Goal: Task Accomplishment & Management: Use online tool/utility

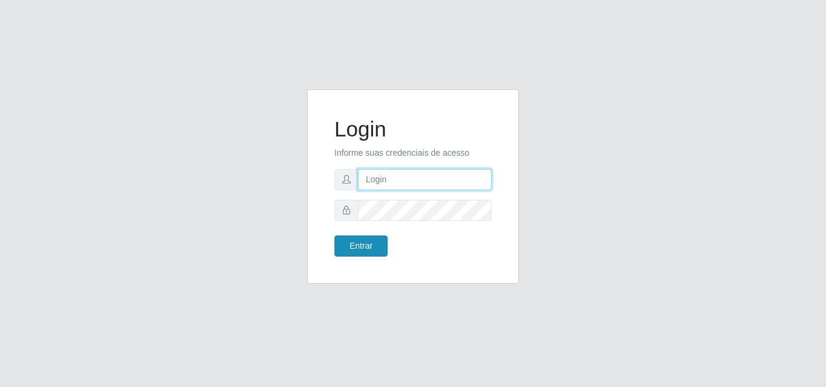
type input "[EMAIL_ADDRESS][DOMAIN_NAME]"
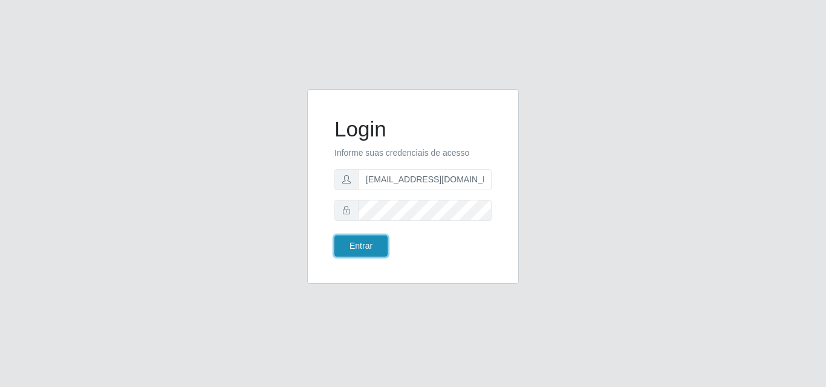
click at [361, 248] on button "Entrar" at bounding box center [360, 246] width 53 height 21
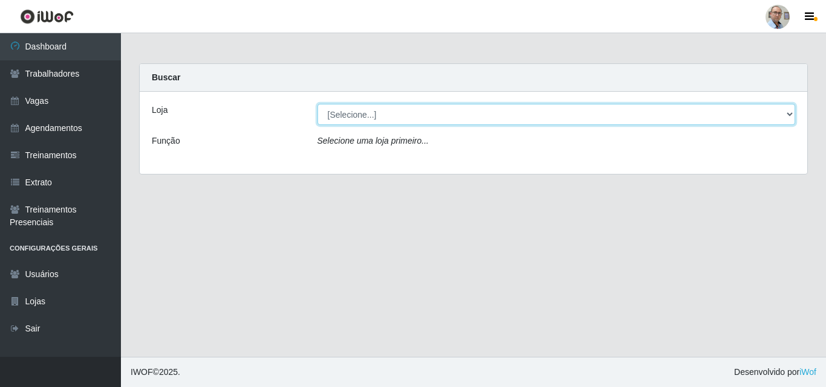
click at [402, 118] on select "[Selecione...] Mar Vermelho - Loja 04" at bounding box center [556, 114] width 478 height 21
select select "251"
click at [317, 104] on select "[Selecione...] Mar Vermelho - Loja 04" at bounding box center [556, 114] width 478 height 21
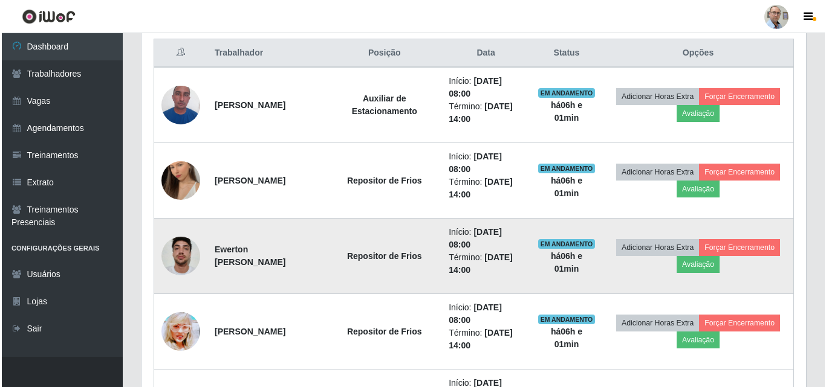
scroll to position [484, 0]
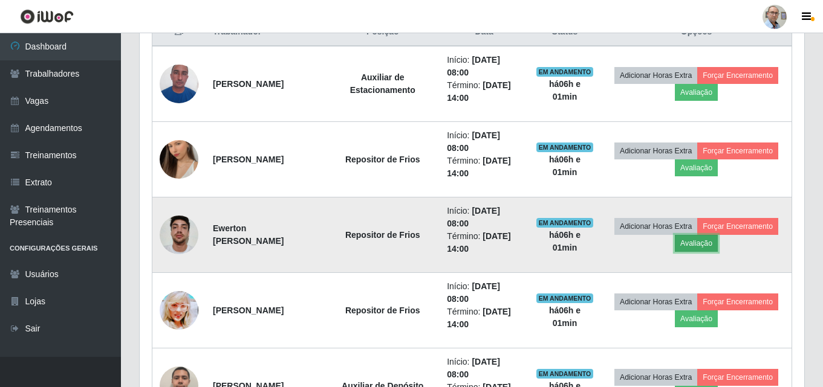
click at [717, 246] on button "Avaliação" at bounding box center [695, 243] width 43 height 17
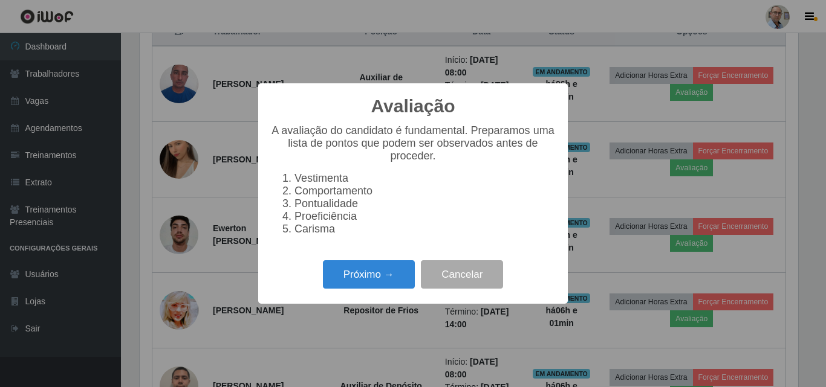
scroll to position [251, 658]
click at [387, 275] on button "Próximo →" at bounding box center [369, 274] width 92 height 28
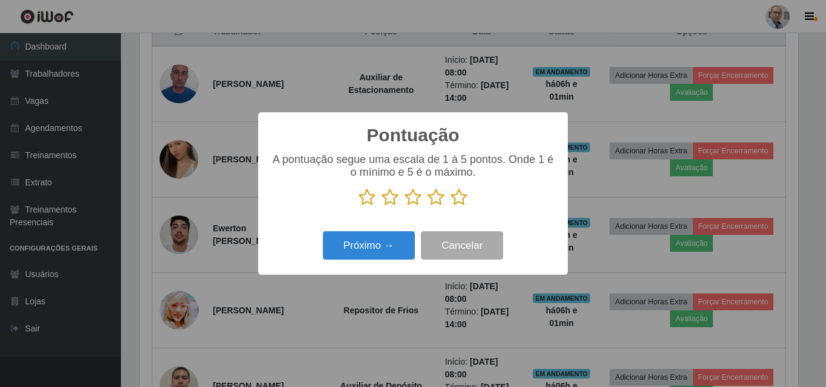
click at [462, 199] on icon at bounding box center [458, 198] width 17 height 18
click at [450, 207] on input "radio" at bounding box center [450, 207] width 0 height 0
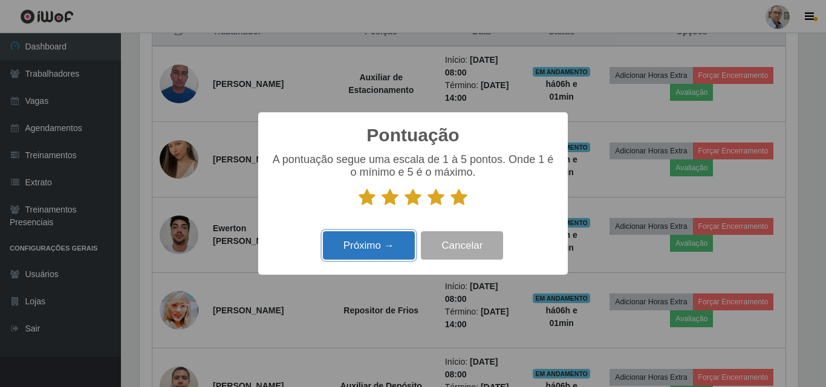
click at [372, 238] on button "Próximo →" at bounding box center [369, 245] width 92 height 28
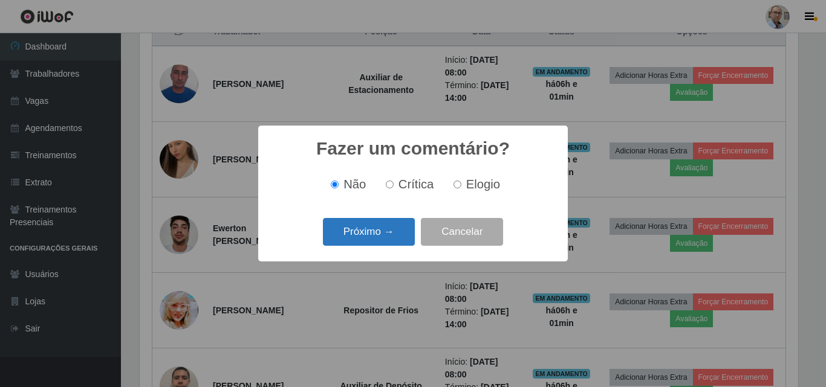
click at [377, 235] on button "Próximo →" at bounding box center [369, 232] width 92 height 28
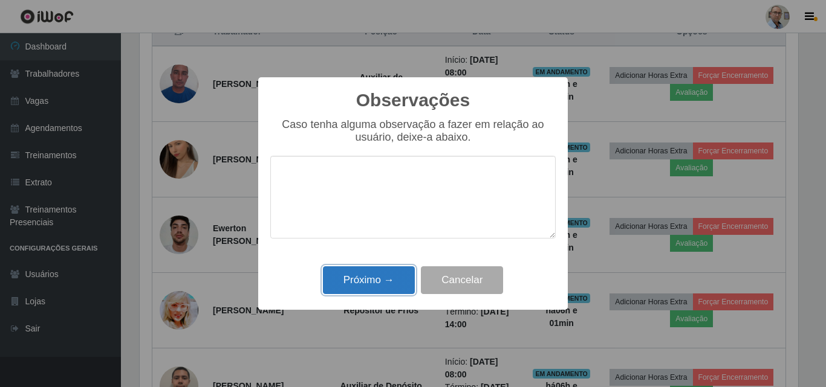
click at [381, 279] on button "Próximo →" at bounding box center [369, 281] width 92 height 28
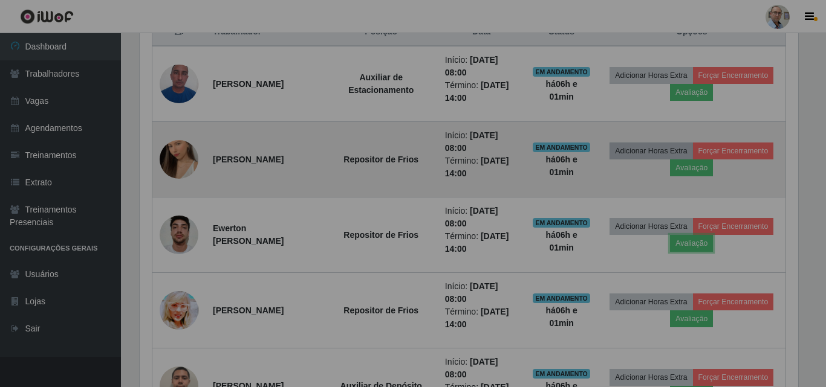
scroll to position [251, 664]
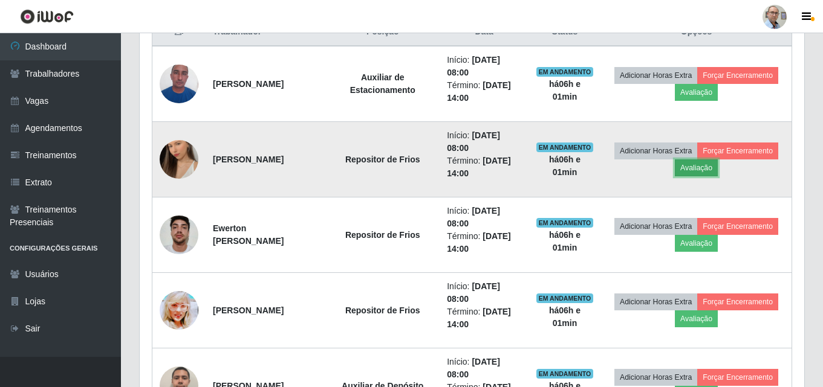
click at [717, 168] on button "Avaliação" at bounding box center [695, 168] width 43 height 17
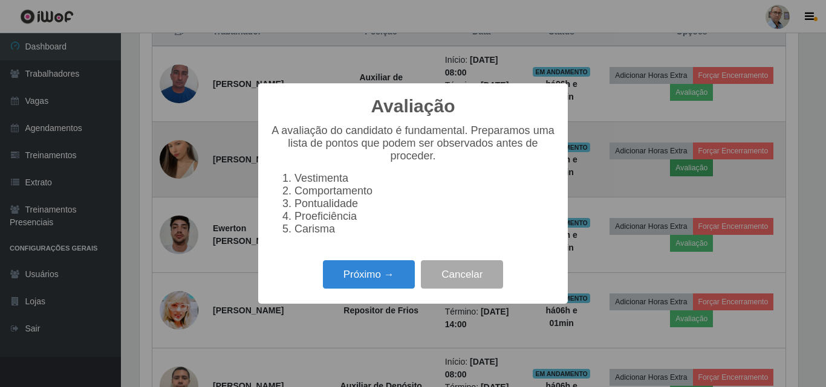
scroll to position [251, 658]
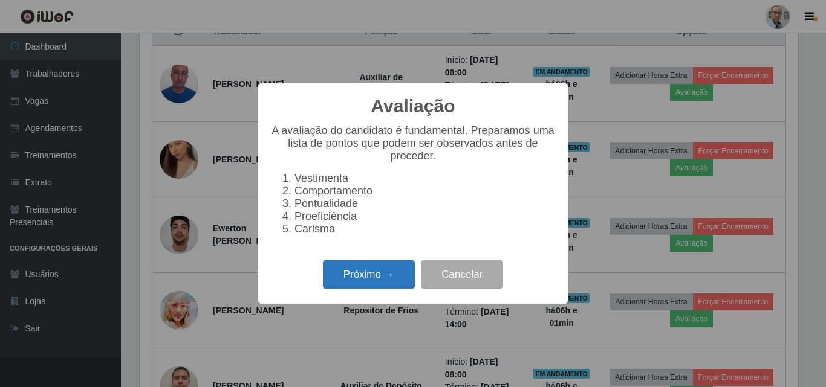
click at [375, 277] on button "Próximo →" at bounding box center [369, 274] width 92 height 28
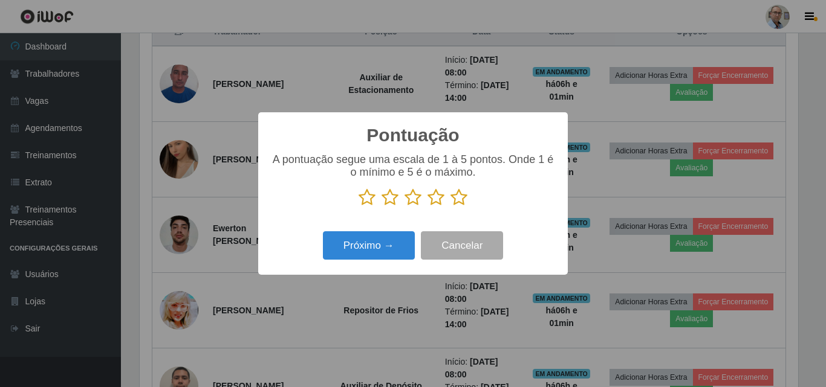
scroll to position [604139, 603732]
click at [376, 250] on button "Próximo →" at bounding box center [369, 245] width 92 height 28
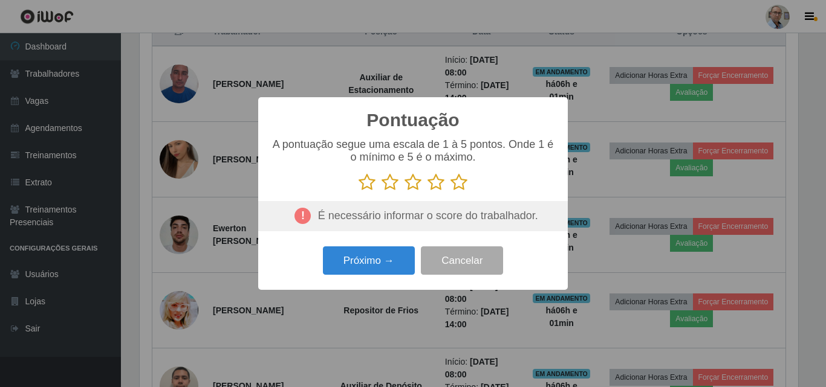
click at [454, 184] on icon at bounding box center [458, 182] width 17 height 18
click at [450, 192] on input "radio" at bounding box center [450, 192] width 0 height 0
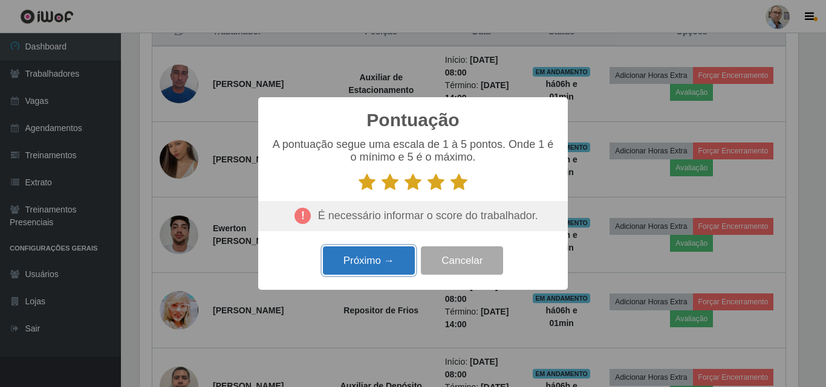
click at [388, 259] on button "Próximo →" at bounding box center [369, 261] width 92 height 28
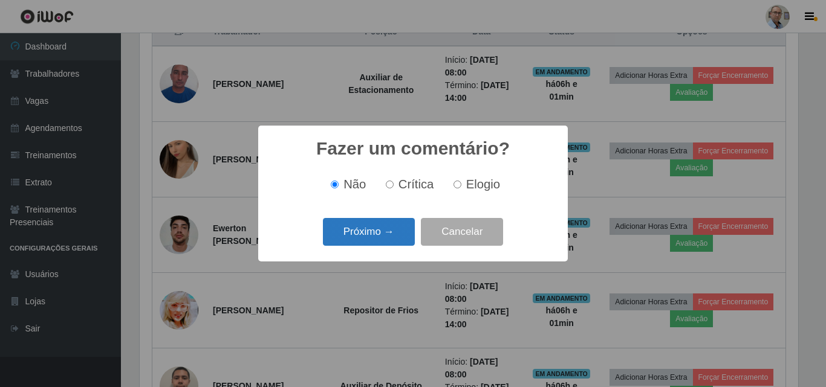
click at [386, 224] on button "Próximo →" at bounding box center [369, 232] width 92 height 28
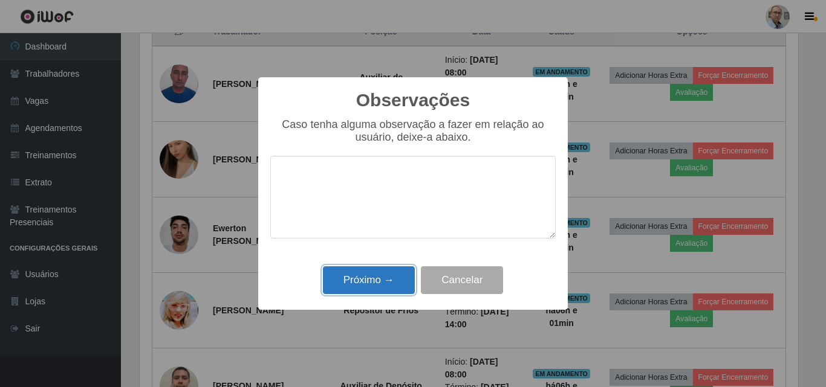
click at [376, 293] on button "Próximo →" at bounding box center [369, 281] width 92 height 28
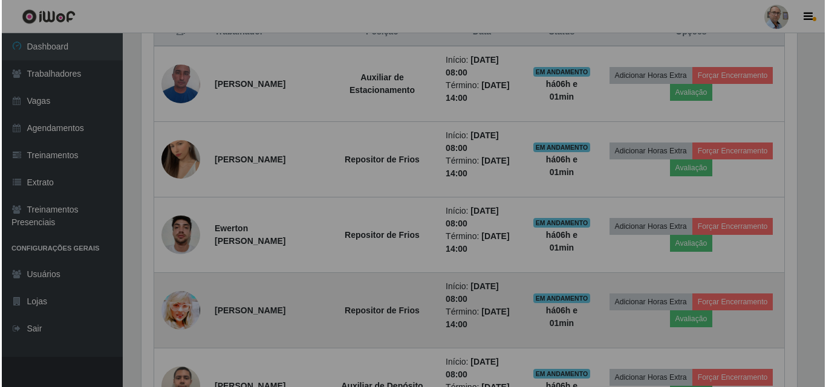
scroll to position [251, 664]
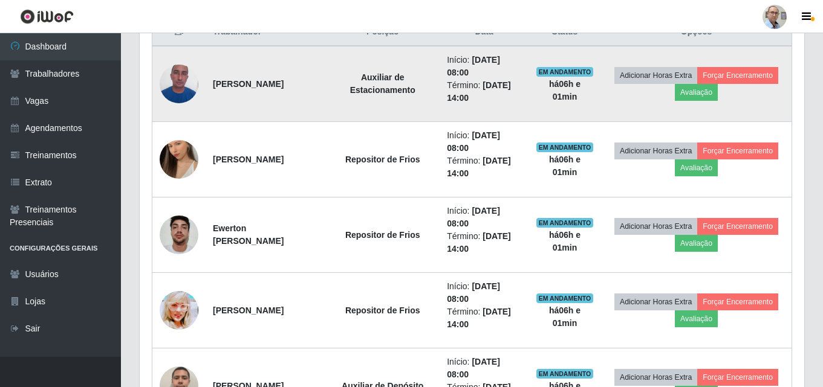
click at [752, 82] on td "Adicionar Horas Extra Forçar Encerramento Avaliação" at bounding box center [696, 84] width 190 height 76
click at [717, 95] on button "Avaliação" at bounding box center [695, 92] width 43 height 17
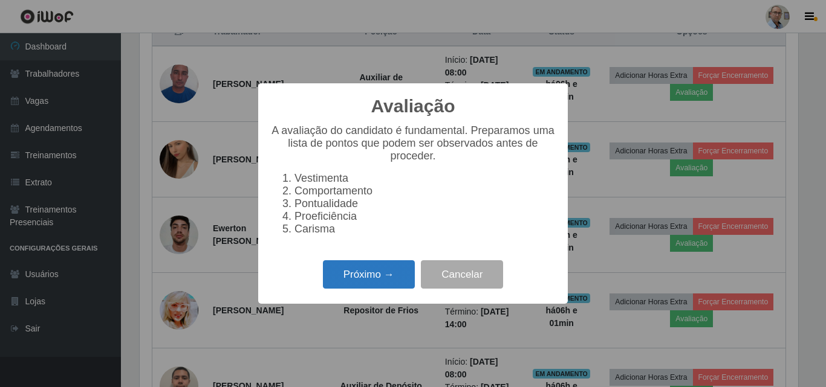
click at [369, 282] on button "Próximo →" at bounding box center [369, 274] width 92 height 28
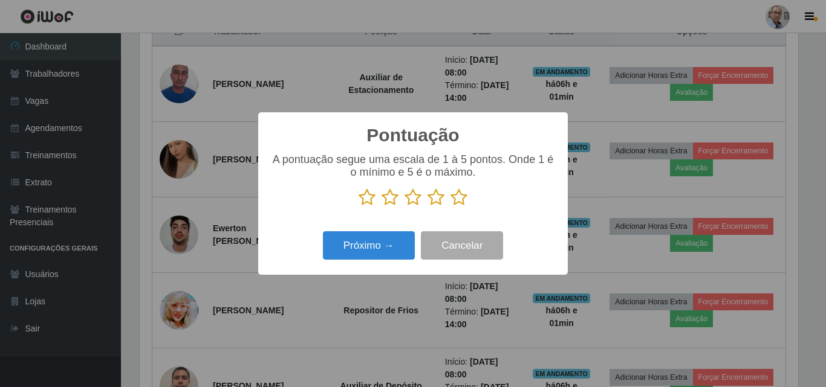
scroll to position [604139, 603732]
click at [463, 198] on icon at bounding box center [458, 198] width 17 height 18
click at [450, 207] on input "radio" at bounding box center [450, 207] width 0 height 0
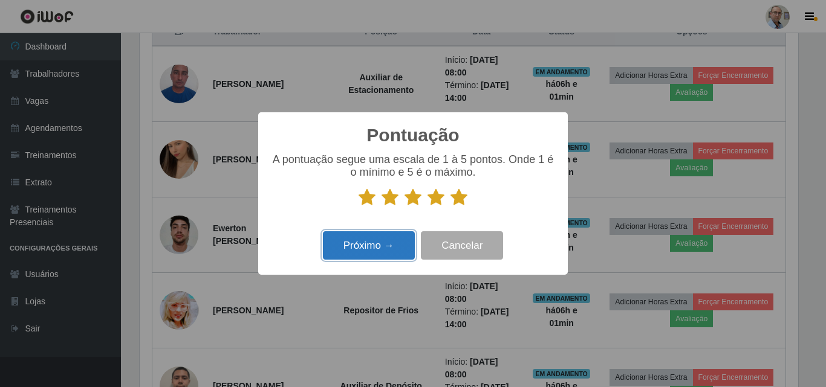
click at [384, 249] on button "Próximo →" at bounding box center [369, 245] width 92 height 28
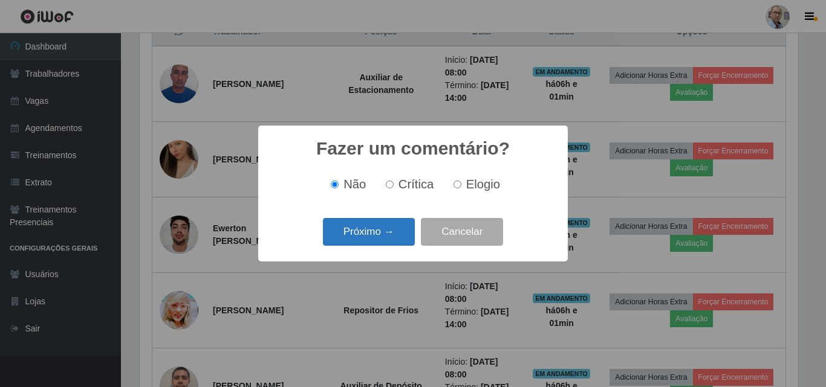
click at [378, 234] on button "Próximo →" at bounding box center [369, 232] width 92 height 28
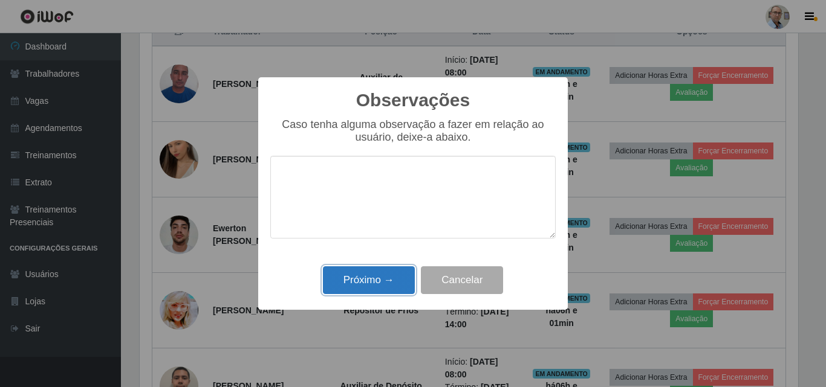
click at [383, 280] on button "Próximo →" at bounding box center [369, 281] width 92 height 28
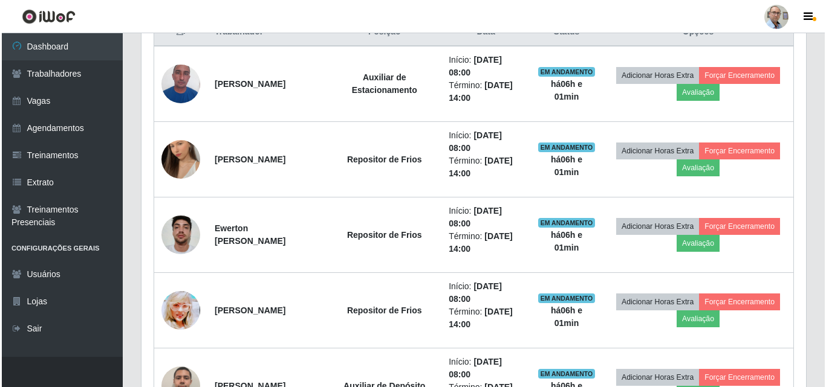
scroll to position [251, 664]
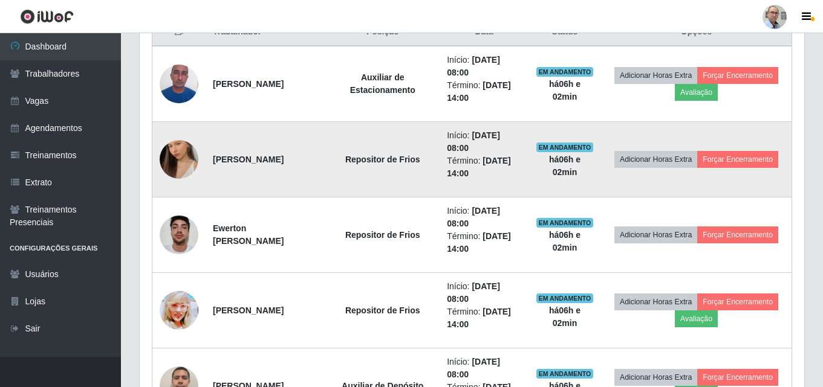
click at [189, 159] on img at bounding box center [179, 159] width 39 height 69
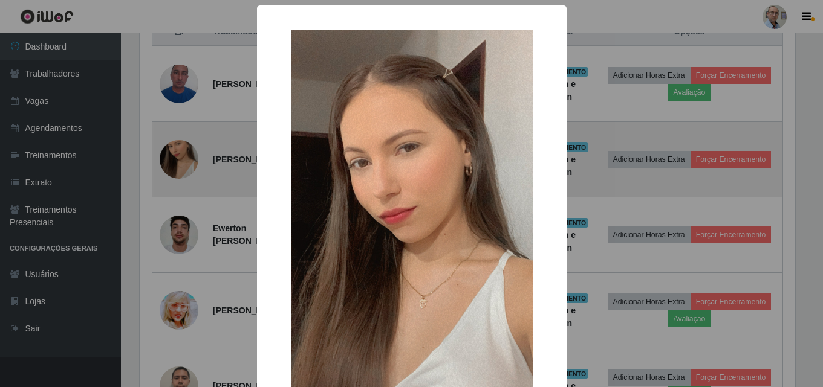
scroll to position [251, 658]
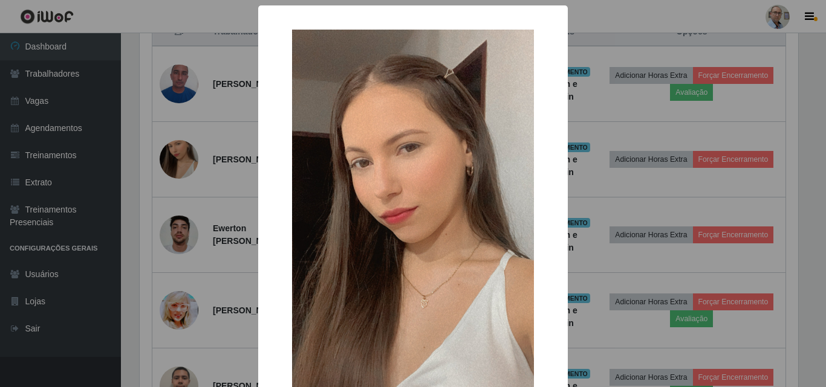
click at [231, 158] on div "× OK Cancel" at bounding box center [413, 193] width 826 height 387
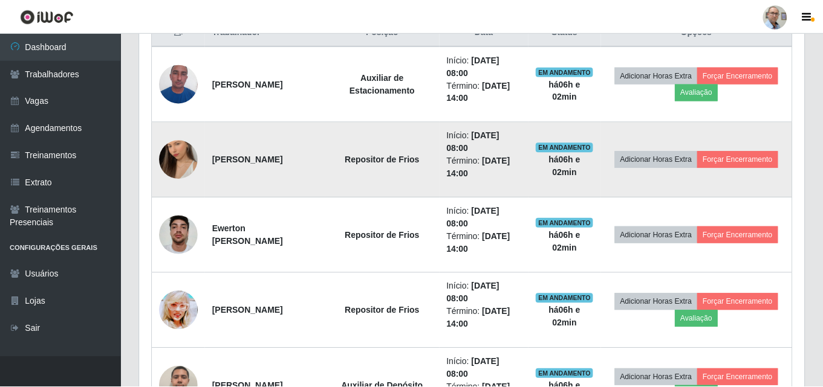
scroll to position [251, 664]
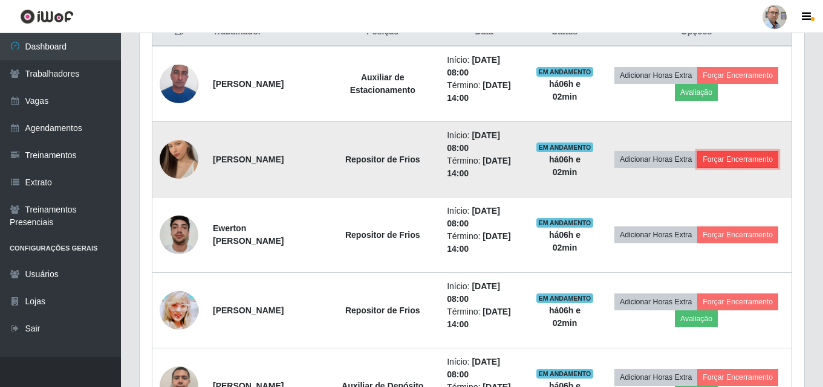
click at [722, 166] on button "Forçar Encerramento" at bounding box center [737, 159] width 81 height 17
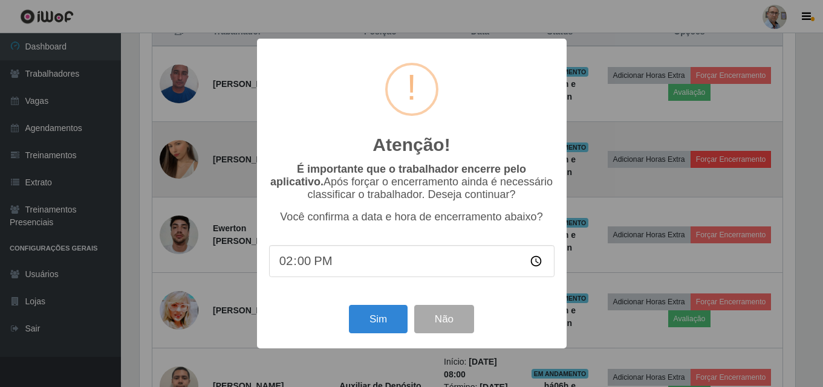
scroll to position [251, 658]
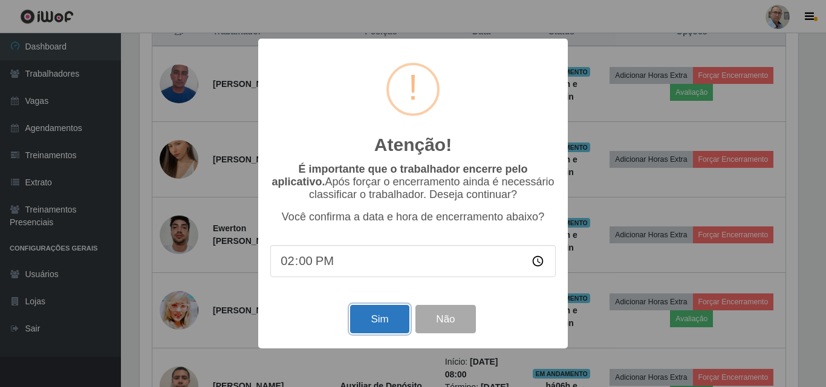
click at [381, 317] on button "Sim" at bounding box center [379, 319] width 59 height 28
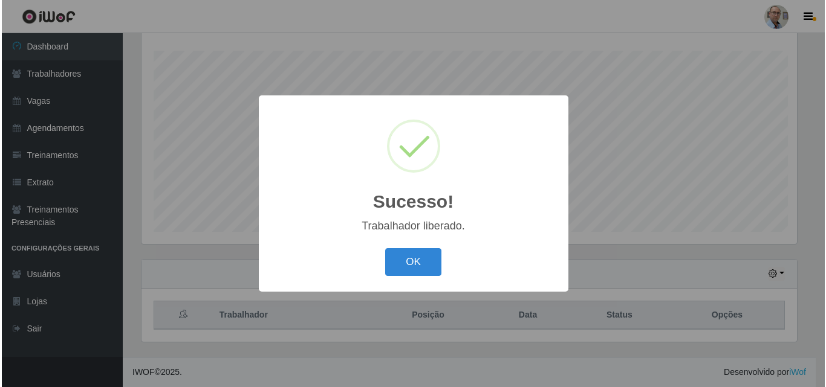
scroll to position [0, 0]
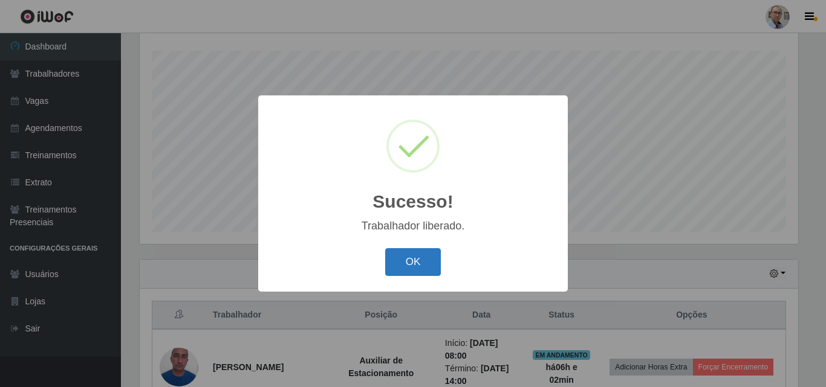
click at [425, 256] on button "OK" at bounding box center [413, 262] width 56 height 28
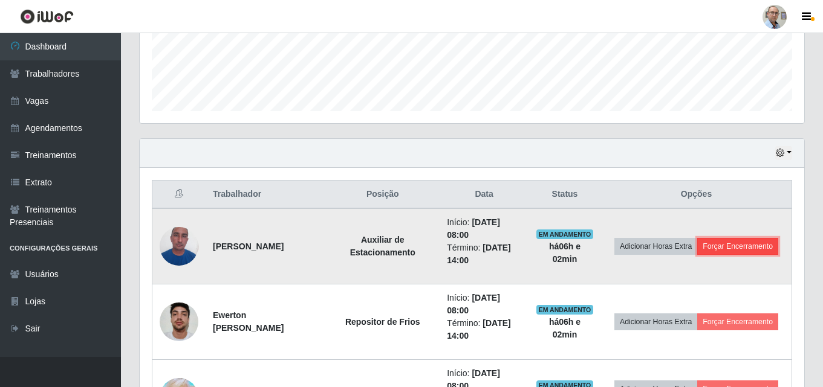
click at [709, 255] on button "Forçar Encerramento" at bounding box center [737, 246] width 81 height 17
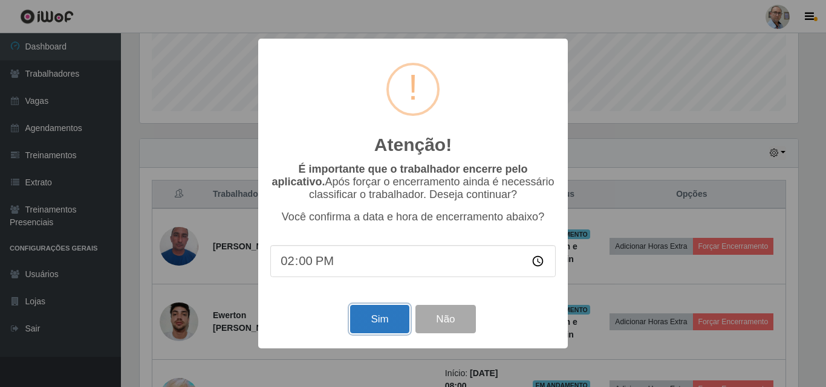
click at [381, 323] on button "Sim" at bounding box center [379, 319] width 59 height 28
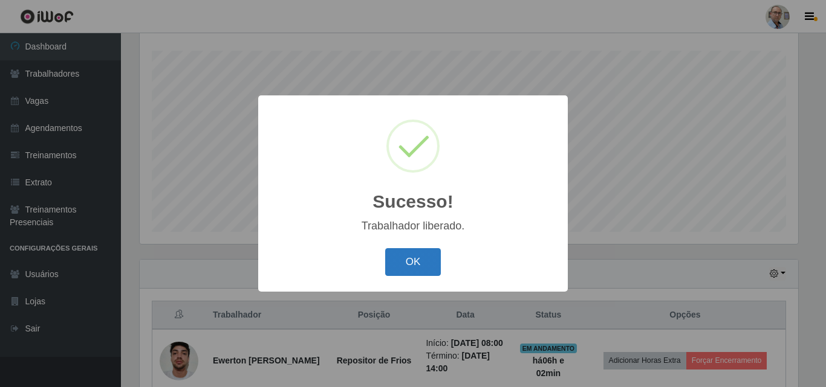
click at [410, 264] on button "OK" at bounding box center [413, 262] width 56 height 28
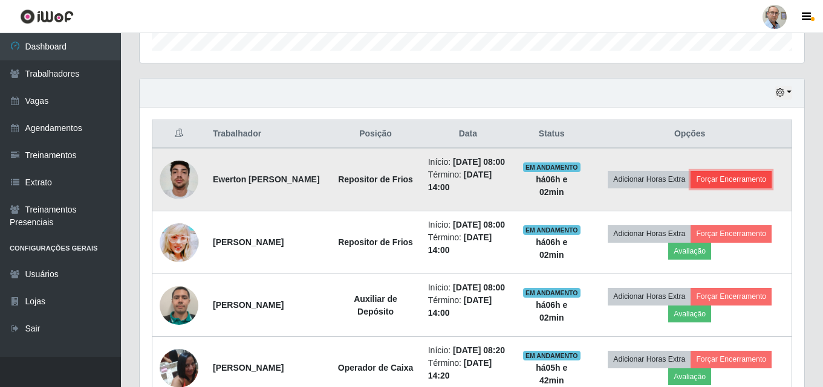
click at [721, 188] on button "Forçar Encerramento" at bounding box center [730, 179] width 81 height 17
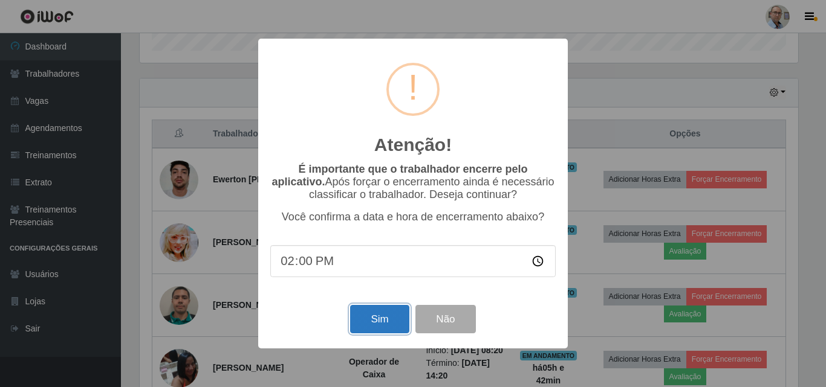
click at [384, 320] on button "Sim" at bounding box center [379, 319] width 59 height 28
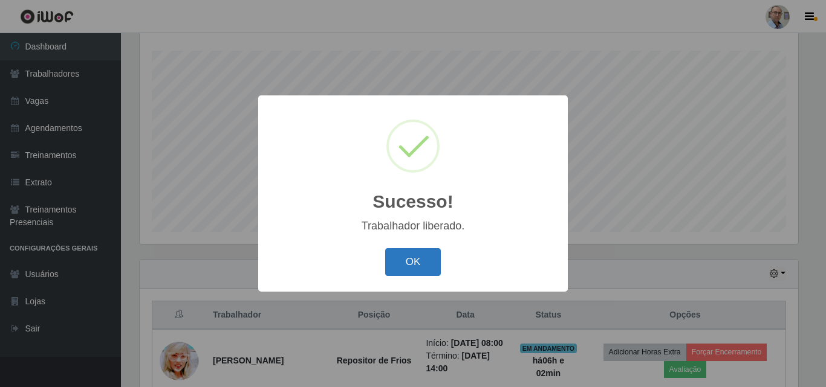
click at [407, 264] on button "OK" at bounding box center [413, 262] width 56 height 28
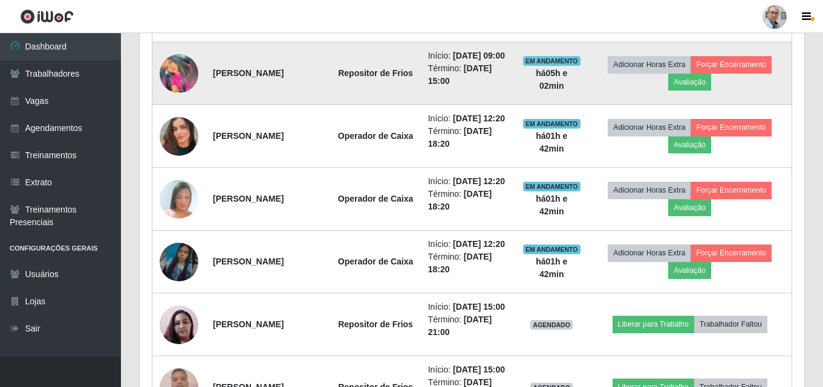
click at [175, 93] on img at bounding box center [179, 73] width 39 height 39
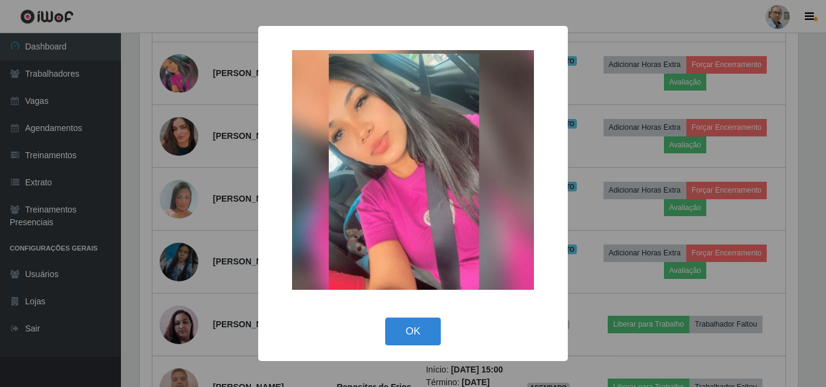
click at [208, 191] on div "× OK Cancel" at bounding box center [413, 193] width 826 height 387
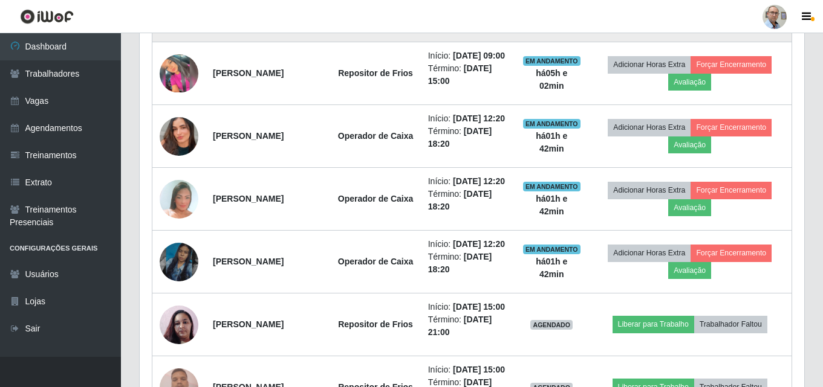
click at [183, 45] on img at bounding box center [179, 10] width 39 height 69
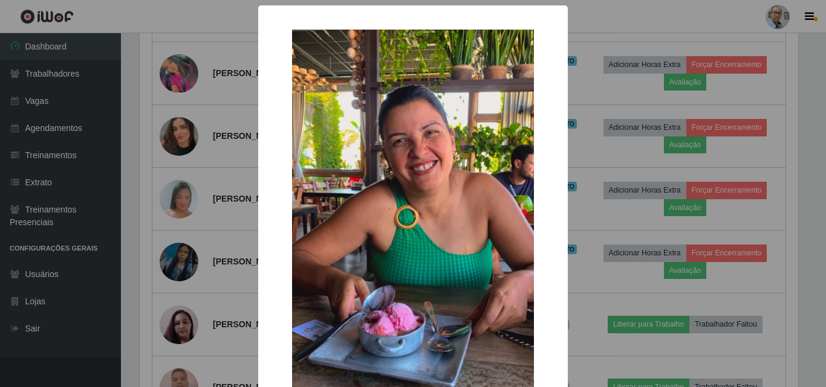
click at [236, 170] on div "× OK Cancel" at bounding box center [413, 193] width 826 height 387
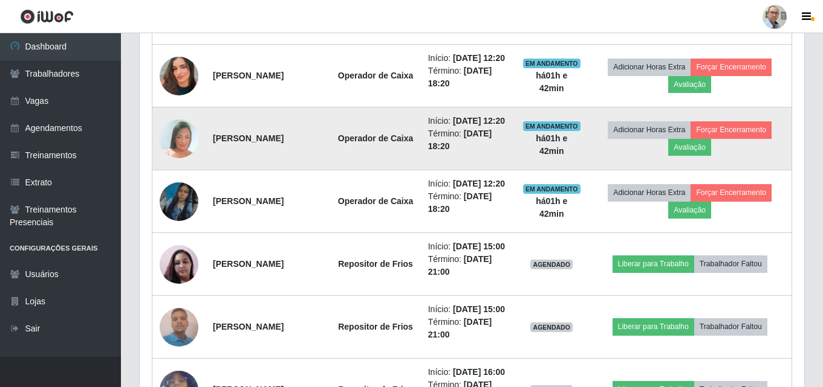
click at [183, 167] on img at bounding box center [179, 139] width 39 height 56
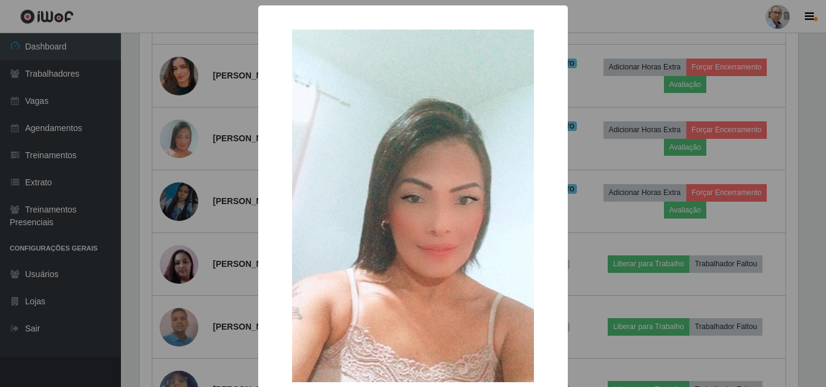
click at [241, 238] on div "× OK Cancel" at bounding box center [413, 193] width 826 height 387
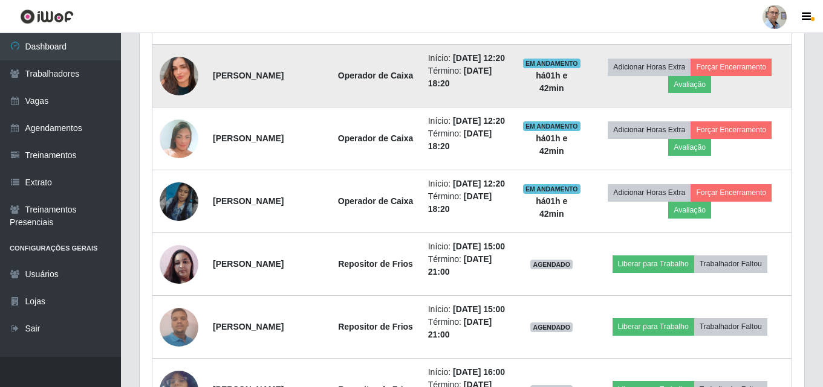
click at [180, 111] on img at bounding box center [179, 76] width 39 height 69
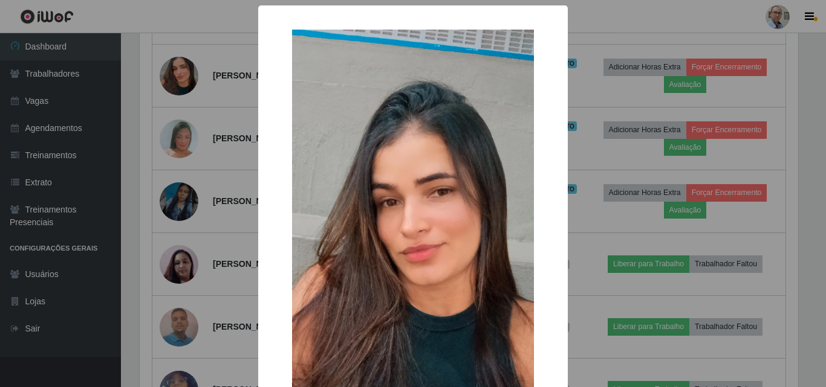
click at [218, 215] on div "× OK Cancel" at bounding box center [413, 193] width 826 height 387
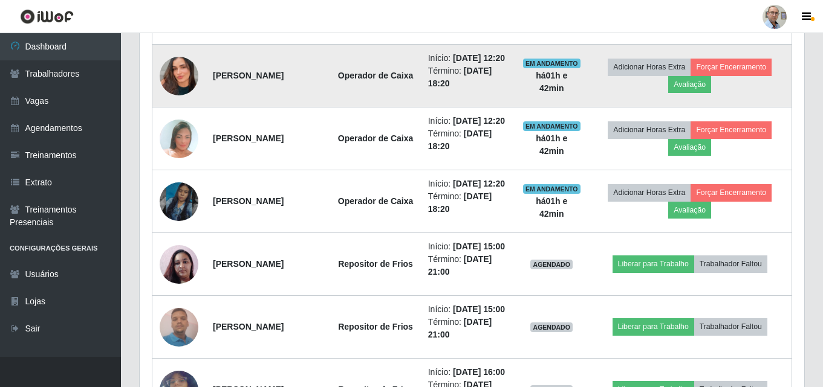
click at [170, 111] on img at bounding box center [179, 76] width 39 height 69
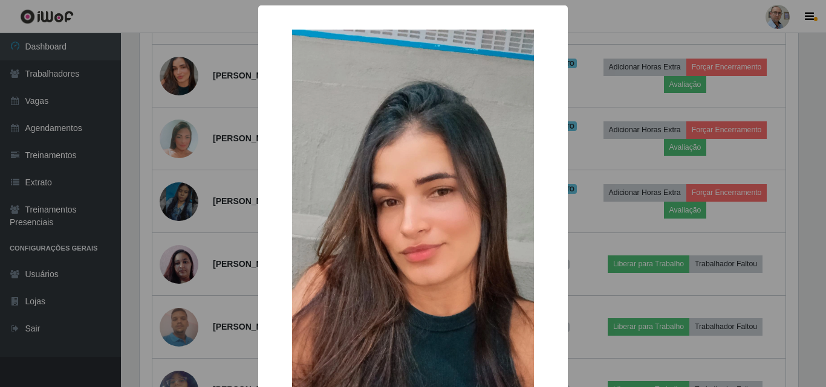
click at [206, 195] on div "× OK Cancel" at bounding box center [413, 193] width 826 height 387
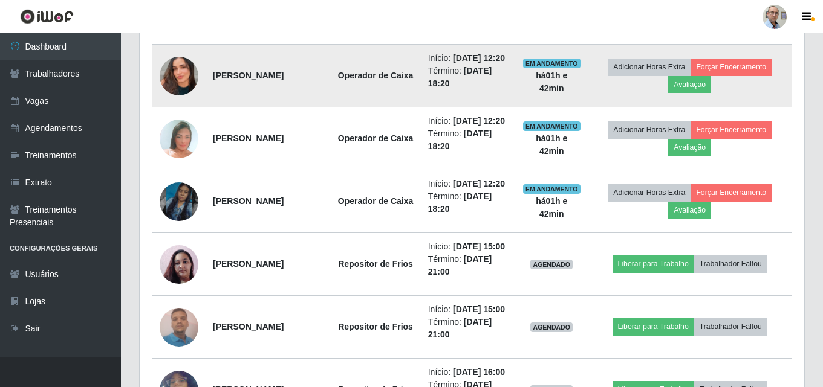
click at [191, 111] on img at bounding box center [179, 76] width 39 height 69
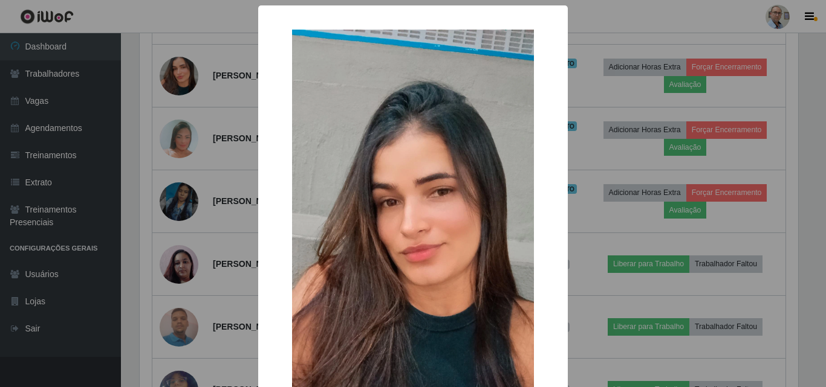
click at [218, 203] on div "× OK Cancel" at bounding box center [413, 193] width 826 height 387
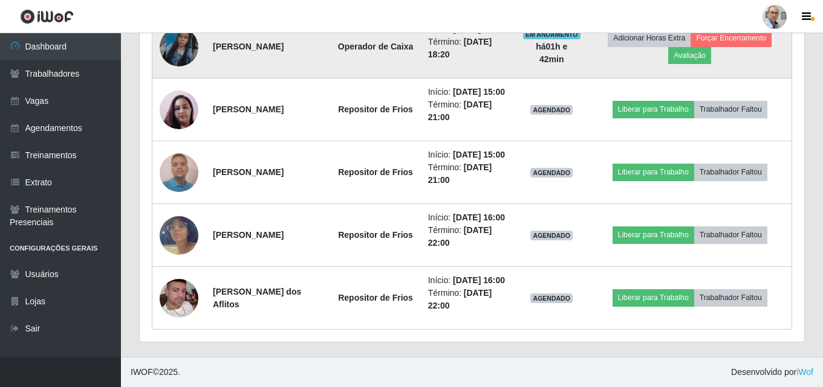
click at [180, 82] on img at bounding box center [179, 47] width 39 height 69
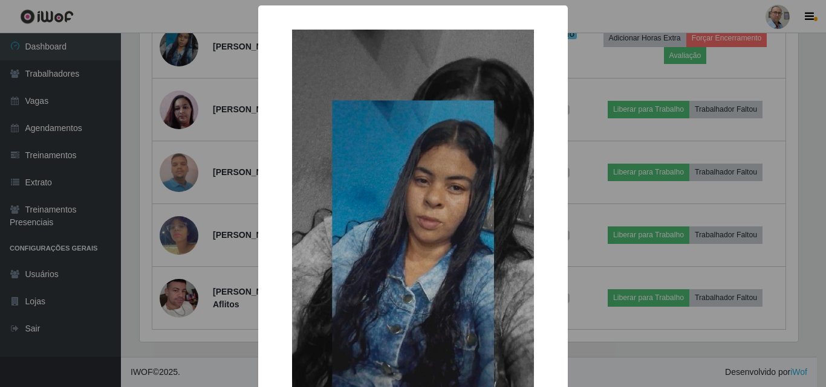
click at [216, 189] on div "× OK Cancel" at bounding box center [413, 193] width 826 height 387
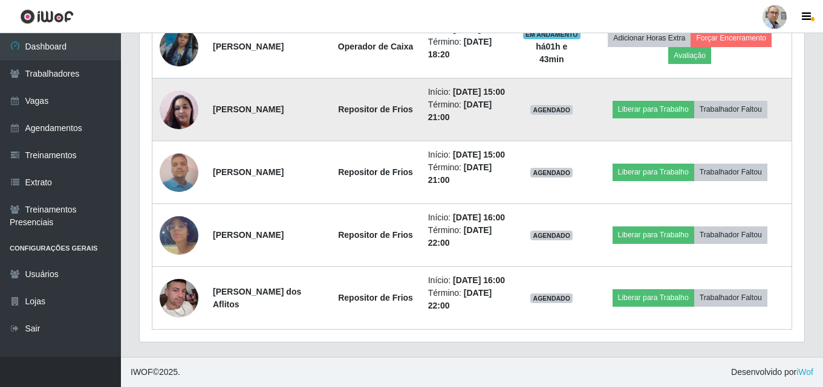
click at [187, 144] on img at bounding box center [179, 110] width 39 height 69
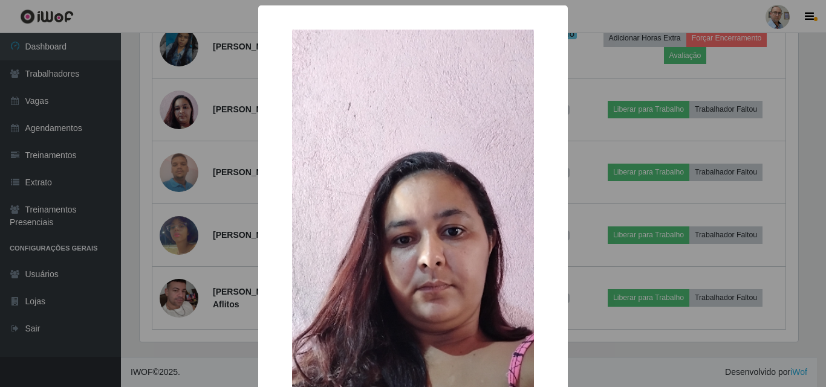
click at [225, 222] on div "× OK Cancel" at bounding box center [413, 193] width 826 height 387
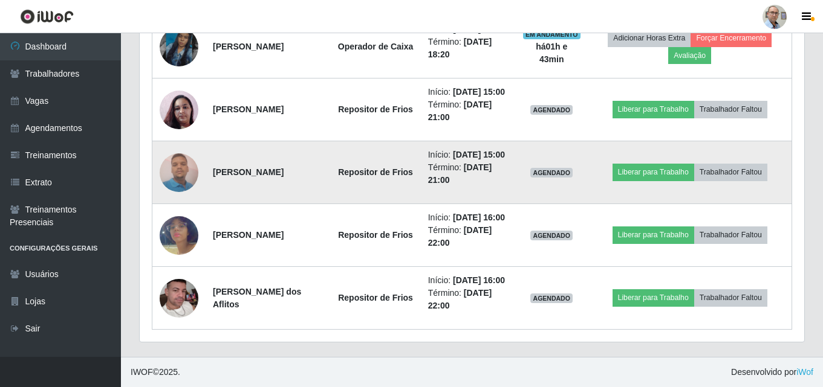
click at [169, 173] on img at bounding box center [179, 172] width 39 height 51
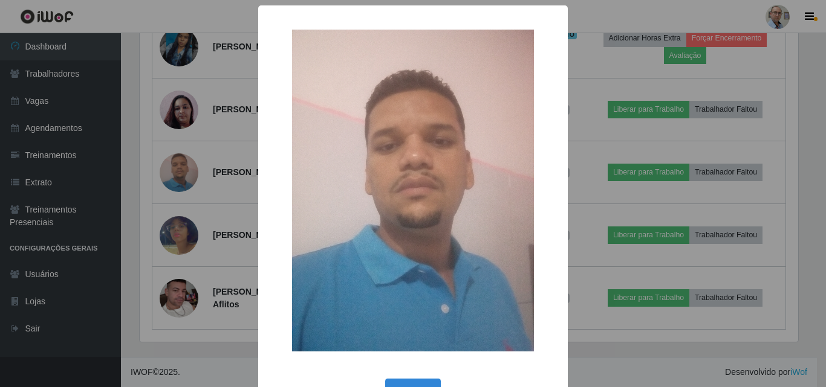
click at [216, 221] on div "× OK Cancel" at bounding box center [413, 193] width 826 height 387
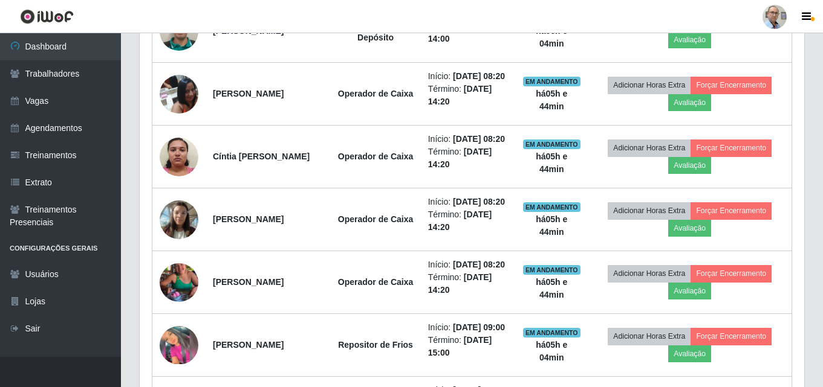
scroll to position [532, 0]
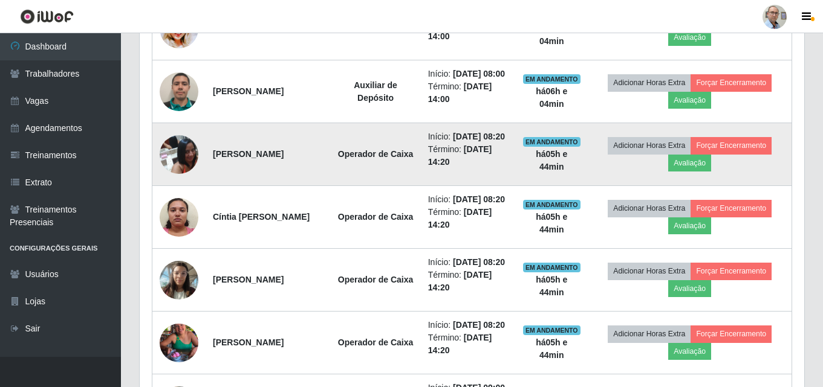
click at [191, 180] on img at bounding box center [179, 154] width 39 height 51
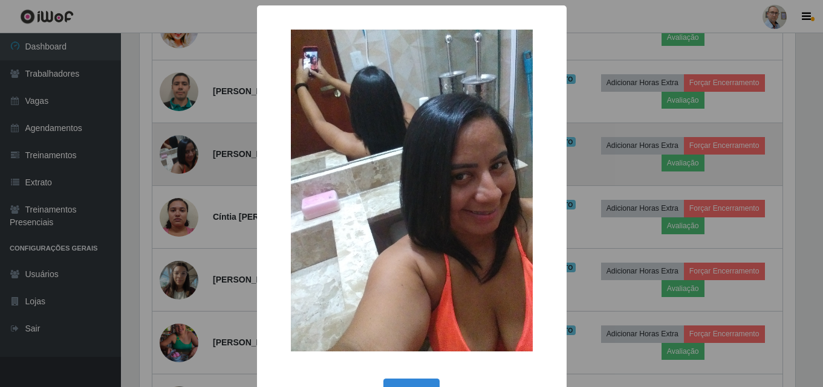
scroll to position [251, 658]
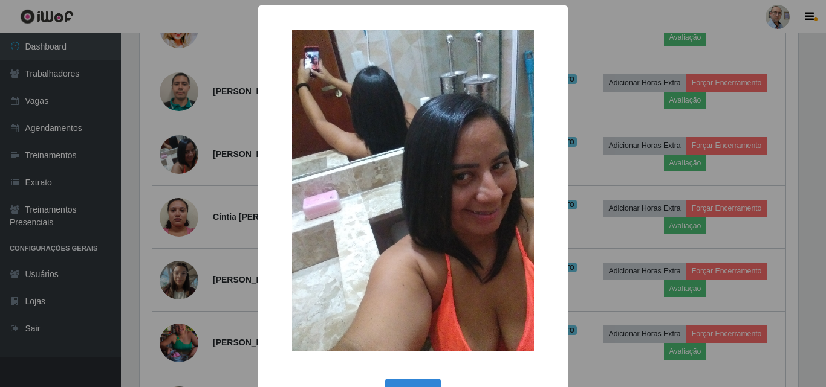
click at [223, 198] on div "× OK Cancel" at bounding box center [413, 193] width 826 height 387
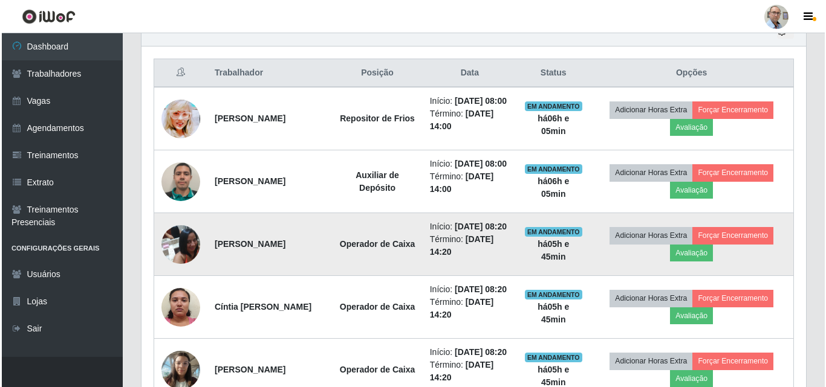
scroll to position [351, 0]
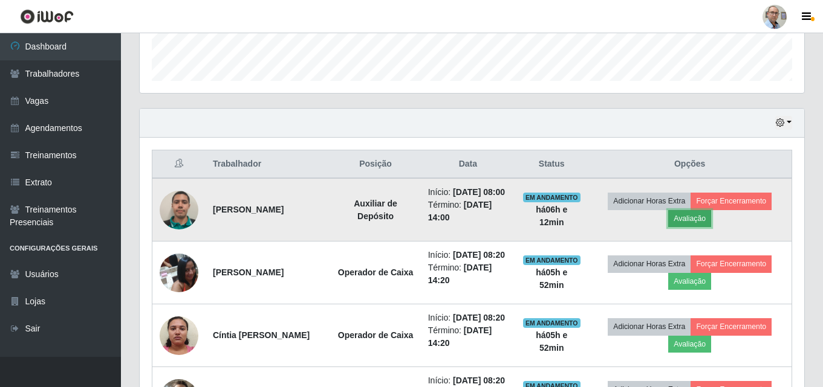
click at [708, 224] on button "Avaliação" at bounding box center [689, 218] width 43 height 17
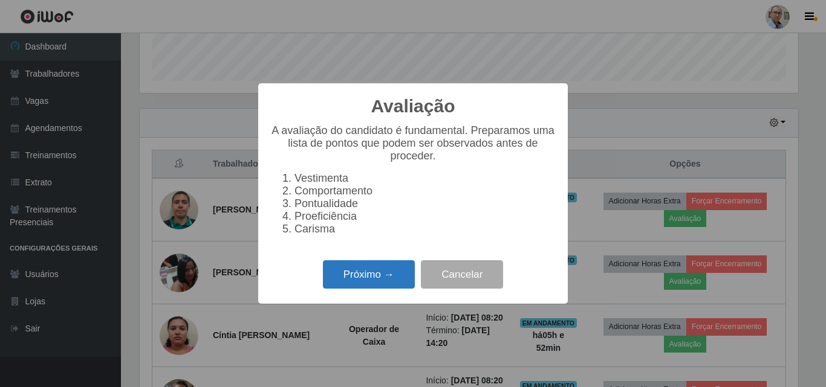
click at [363, 284] on button "Próximo →" at bounding box center [369, 274] width 92 height 28
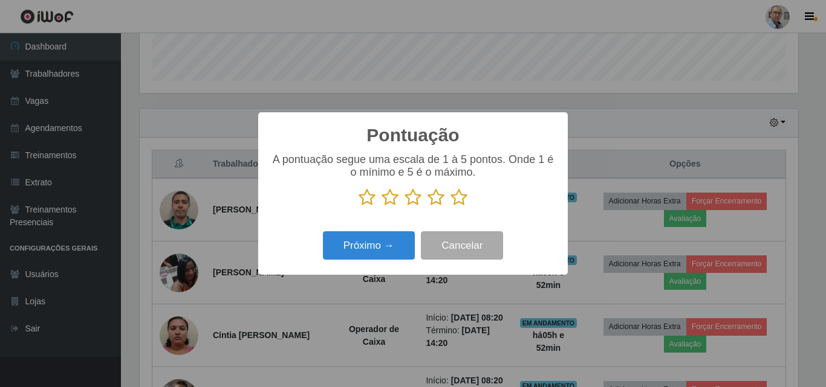
click at [464, 200] on icon at bounding box center [458, 198] width 17 height 18
click at [450, 207] on input "radio" at bounding box center [450, 207] width 0 height 0
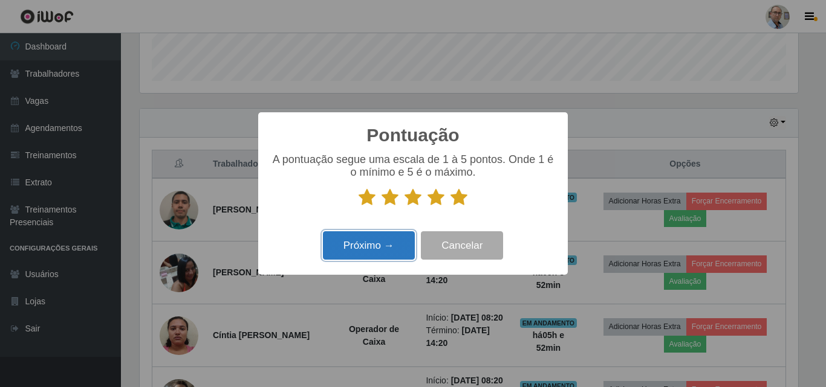
click at [360, 247] on button "Próximo →" at bounding box center [369, 245] width 92 height 28
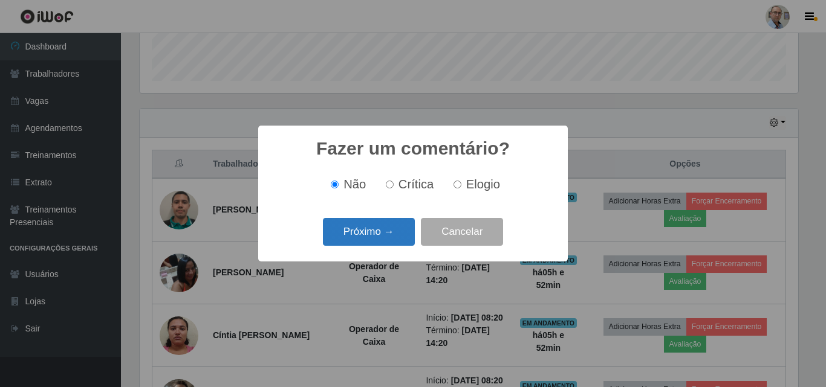
click at [360, 233] on button "Próximo →" at bounding box center [369, 232] width 92 height 28
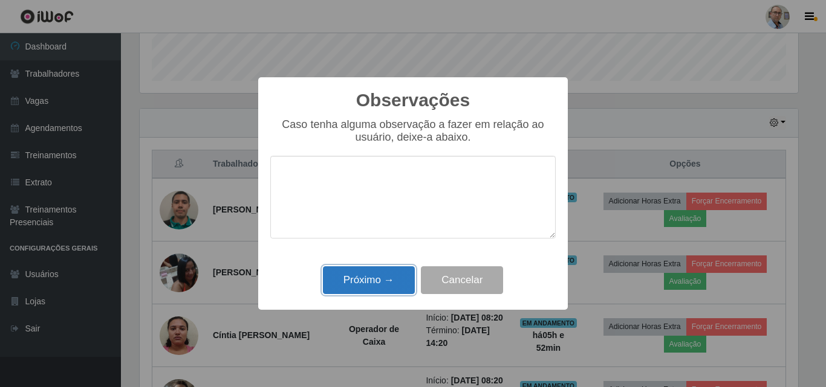
click at [376, 295] on button "Próximo →" at bounding box center [369, 281] width 92 height 28
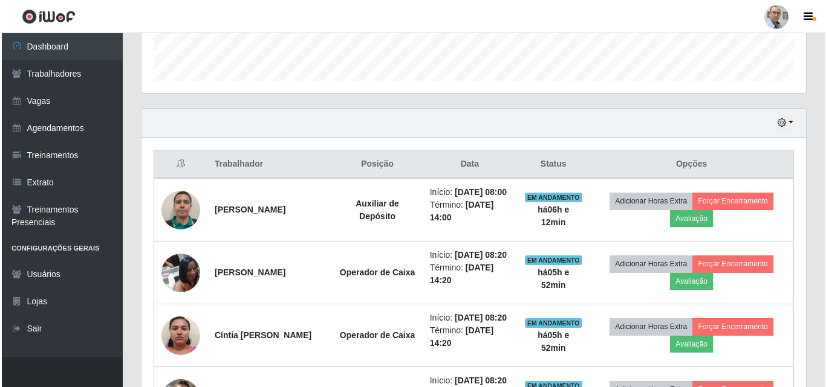
scroll to position [251, 664]
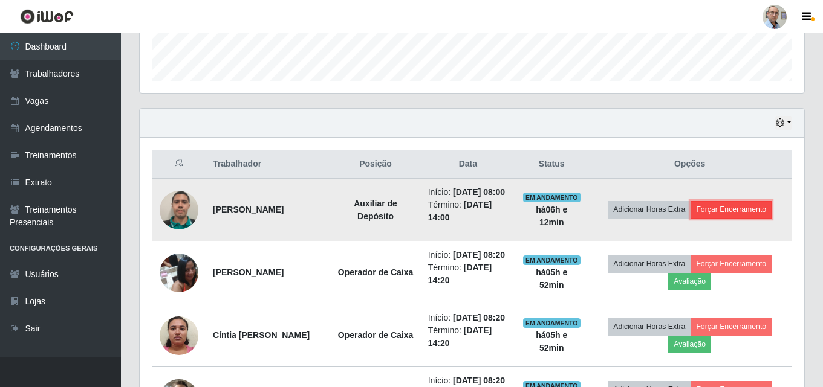
click at [759, 214] on button "Forçar Encerramento" at bounding box center [730, 209] width 81 height 17
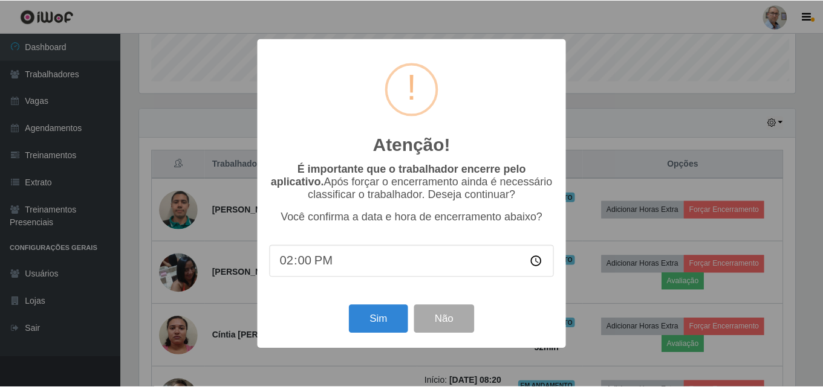
scroll to position [251, 658]
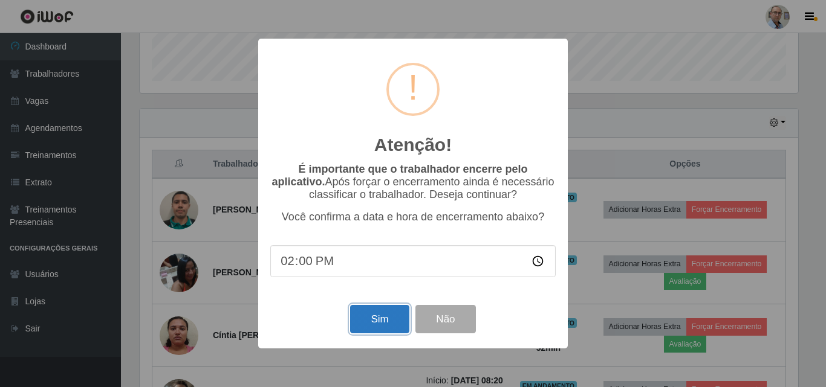
click at [381, 320] on button "Sim" at bounding box center [379, 319] width 59 height 28
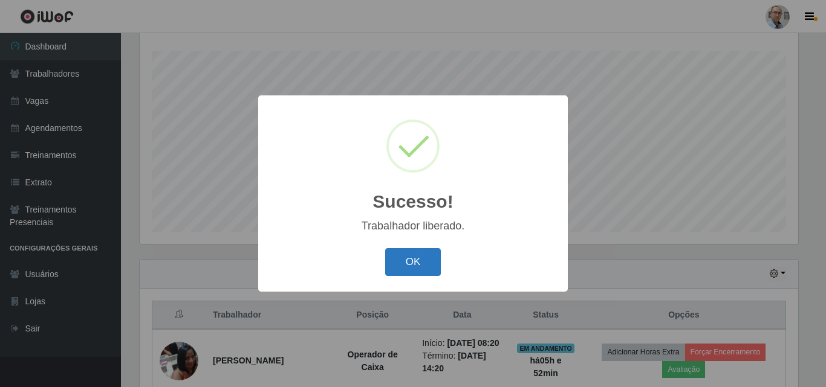
click at [403, 253] on button "OK" at bounding box center [413, 262] width 56 height 28
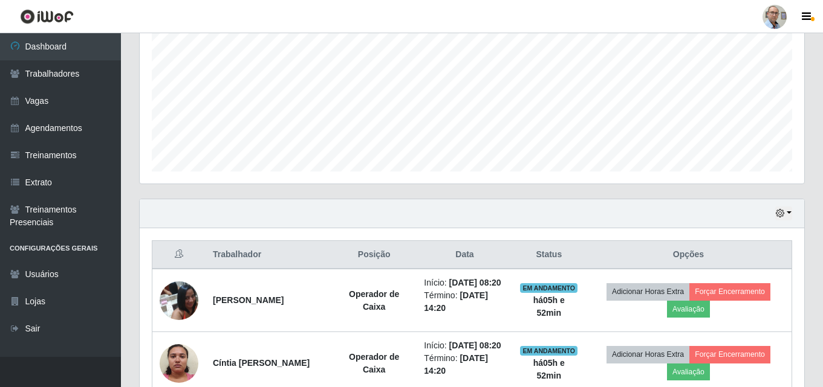
scroll to position [381, 0]
